Goal: Transaction & Acquisition: Purchase product/service

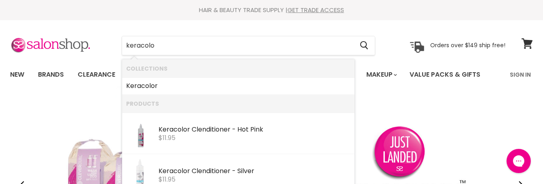
type input "keracolou"
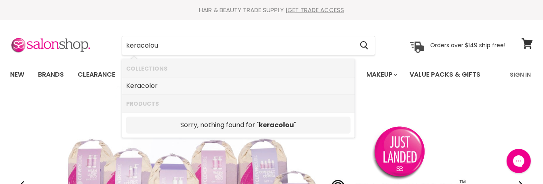
click at [137, 83] on link "Keracolor" at bounding box center [238, 86] width 224 height 13
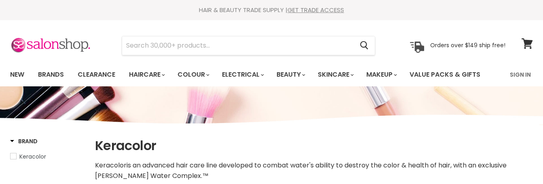
select select "manual"
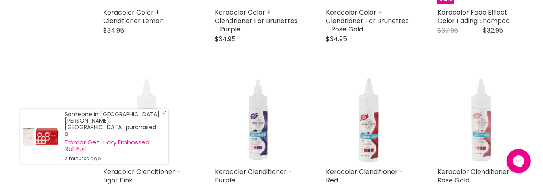
scroll to position [1172, 0]
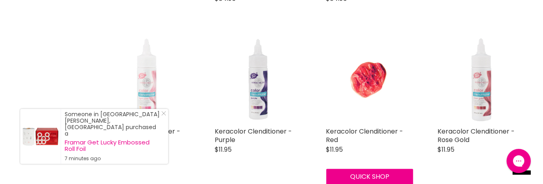
click at [365, 79] on img "Main content" at bounding box center [369, 79] width 87 height 87
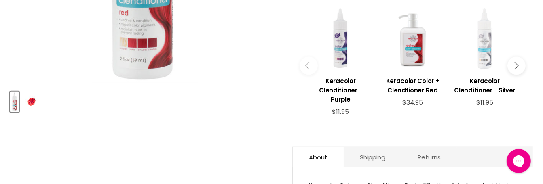
scroll to position [242, 0]
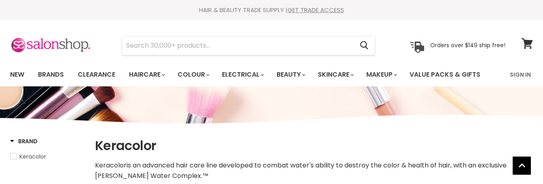
select select "manual"
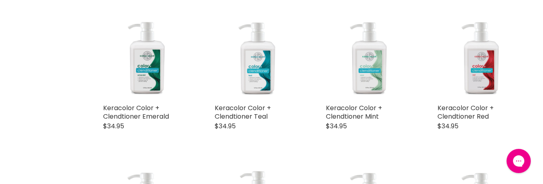
scroll to position [391, 0]
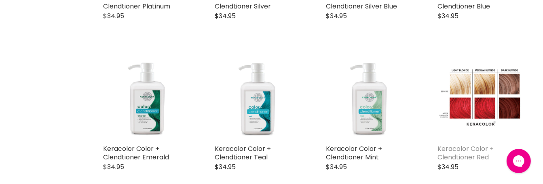
click at [447, 147] on link "Keracolor Color + Clendtioner Red" at bounding box center [465, 153] width 56 height 18
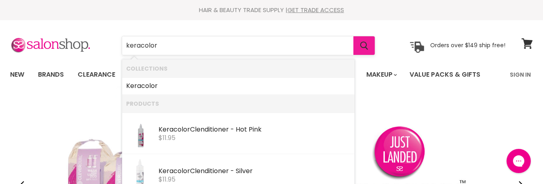
type input "keracolor"
click at [365, 44] on icon "Search" at bounding box center [364, 46] width 8 height 8
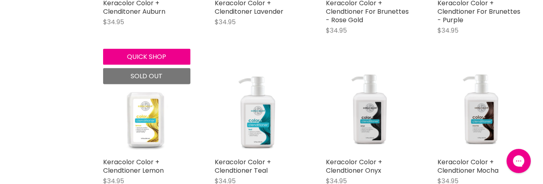
scroll to position [768, 0]
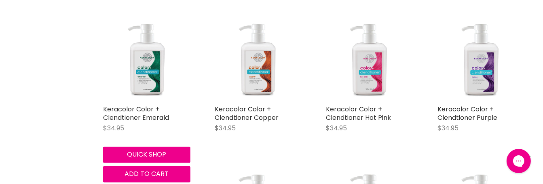
scroll to position [1212, 0]
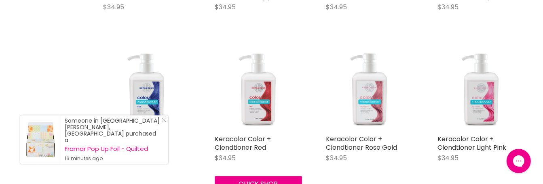
click at [255, 93] on img "Main content" at bounding box center [258, 87] width 87 height 87
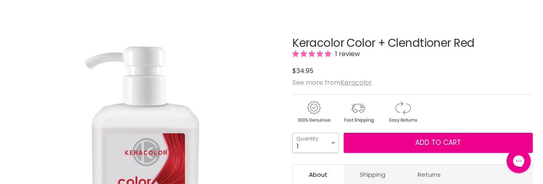
click at [333, 142] on select "1 2 3 4 5 6 7 8 9 10+" at bounding box center [315, 143] width 46 height 20
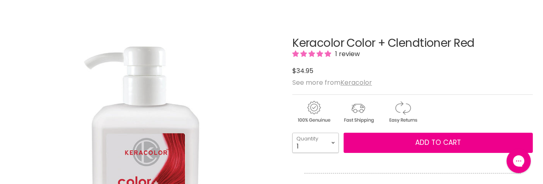
select select "3"
click at [292, 133] on select "1 2 3 4 5 6 7 8 9 10+" at bounding box center [315, 143] width 46 height 20
type input "3"
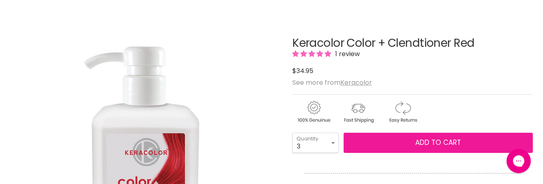
click at [417, 140] on span "Add to cart" at bounding box center [438, 143] width 46 height 10
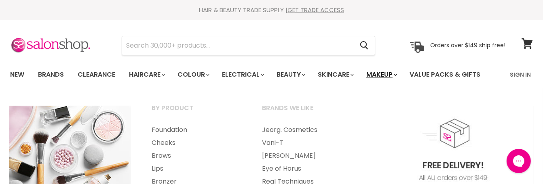
click at [389, 73] on link "Makeup" at bounding box center [381, 74] width 42 height 17
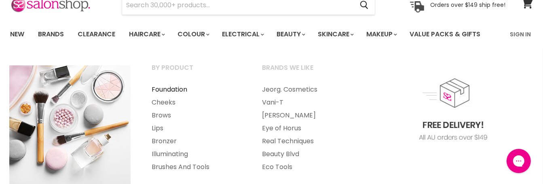
scroll to position [81, 0]
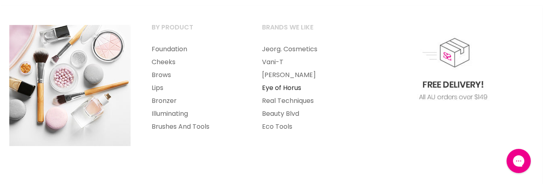
click at [276, 86] on link "Eye of Horus" at bounding box center [306, 88] width 109 height 13
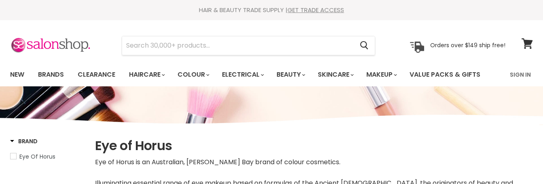
select select "manual"
